Goal: Information Seeking & Learning: Learn about a topic

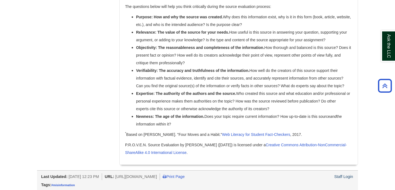
scroll to position [353, 0]
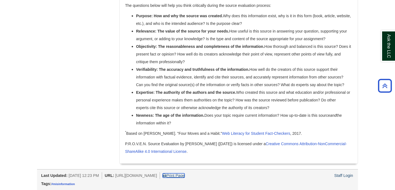
click at [184, 175] on link "Print Page" at bounding box center [174, 176] width 22 height 4
click at [184, 174] on link "Print Page" at bounding box center [174, 176] width 22 height 4
click at [184, 177] on link "Print Page" at bounding box center [174, 176] width 22 height 4
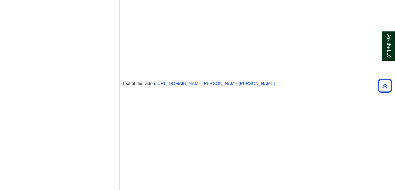
scroll to position [368, 0]
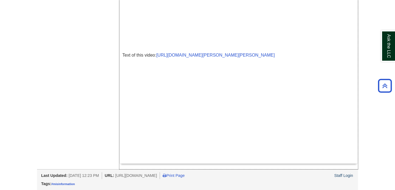
click at [338, 107] on div at bounding box center [238, 116] width 232 height 89
